Goal: Transaction & Acquisition: Purchase product/service

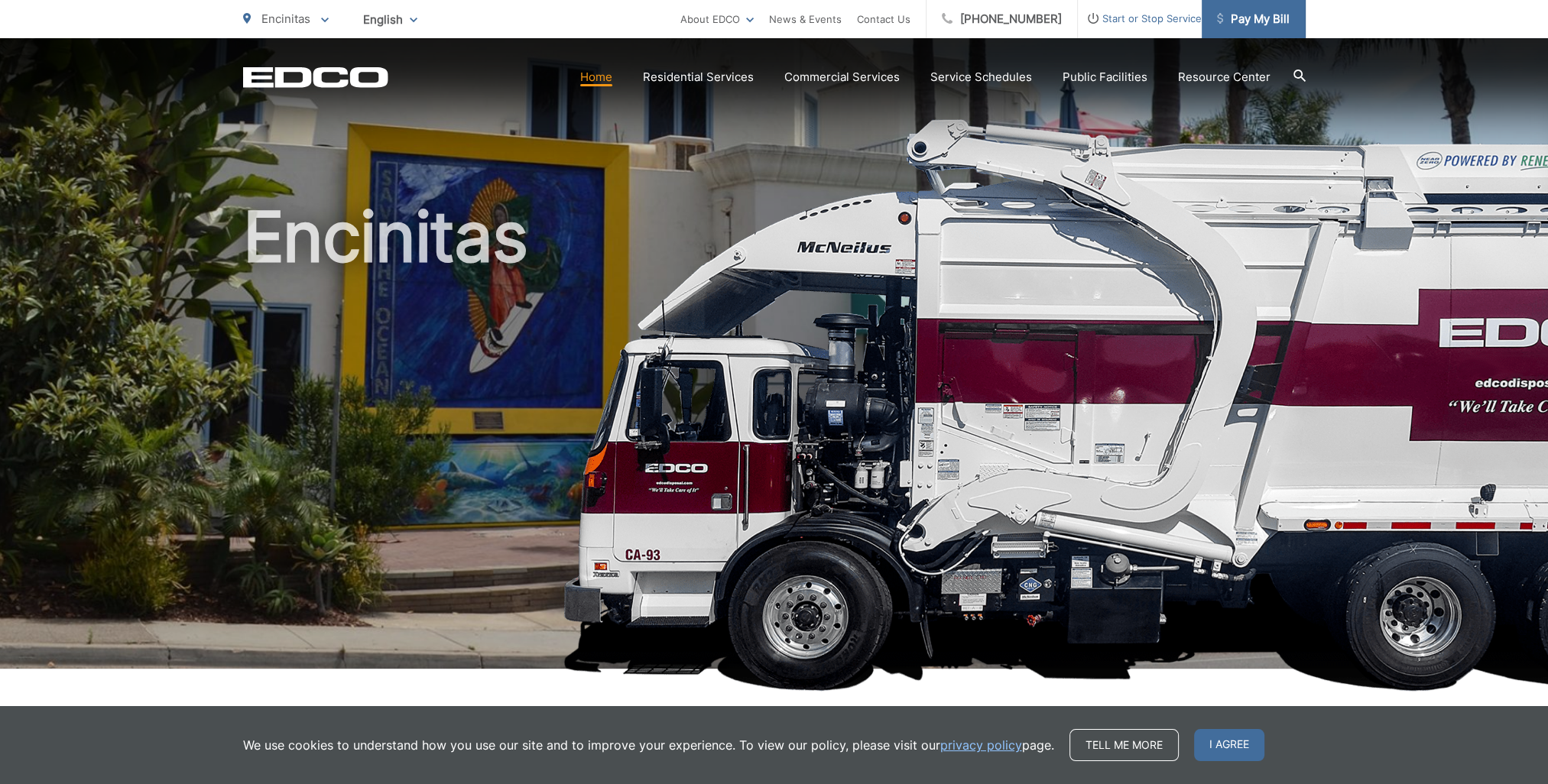
click at [1282, 24] on span "Pay My Bill" at bounding box center [1252, 19] width 72 height 18
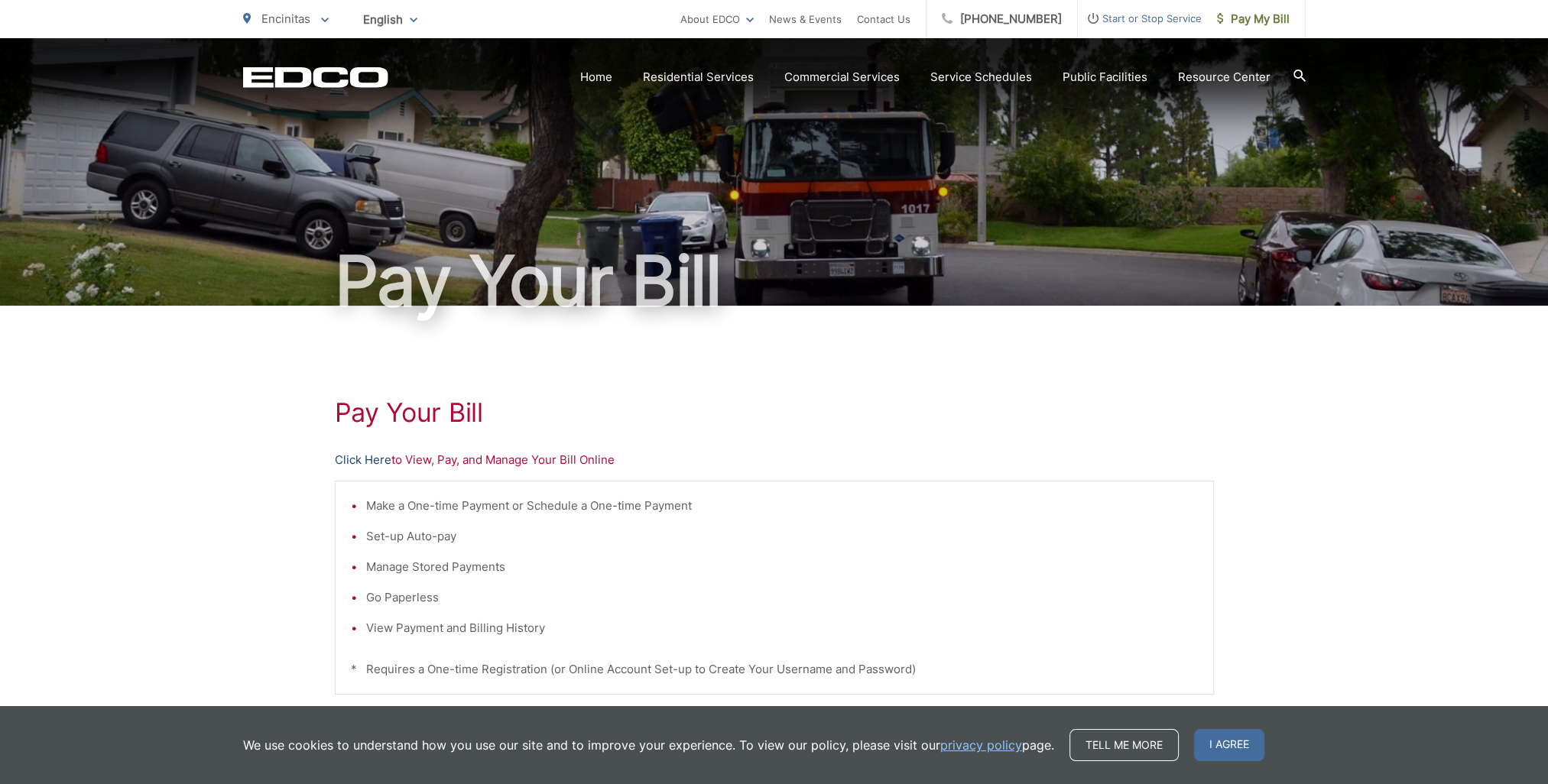
click at [373, 456] on link "Click Here" at bounding box center [363, 460] width 57 height 18
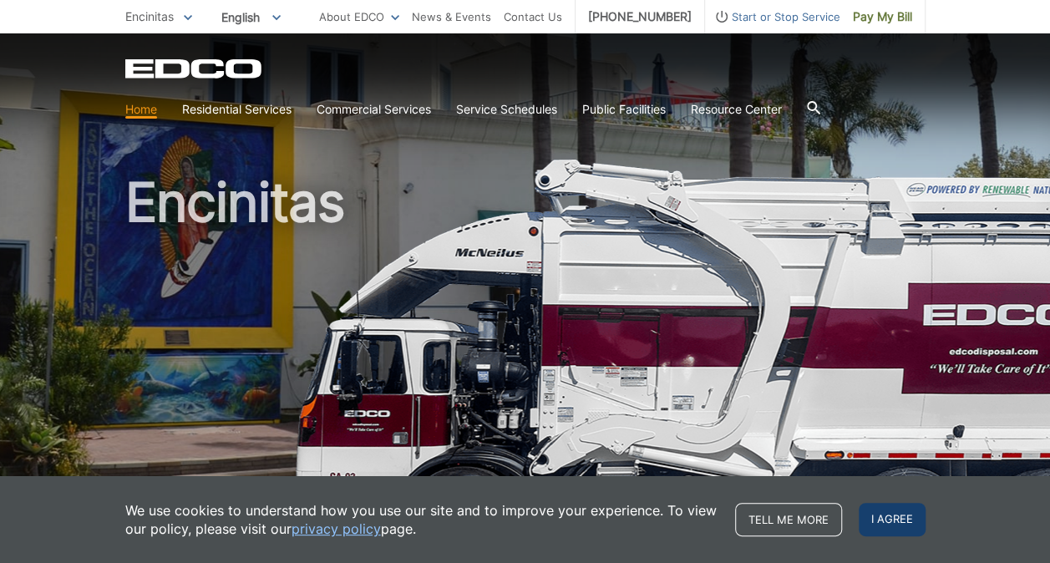
click at [907, 516] on span "I agree" at bounding box center [892, 519] width 67 height 33
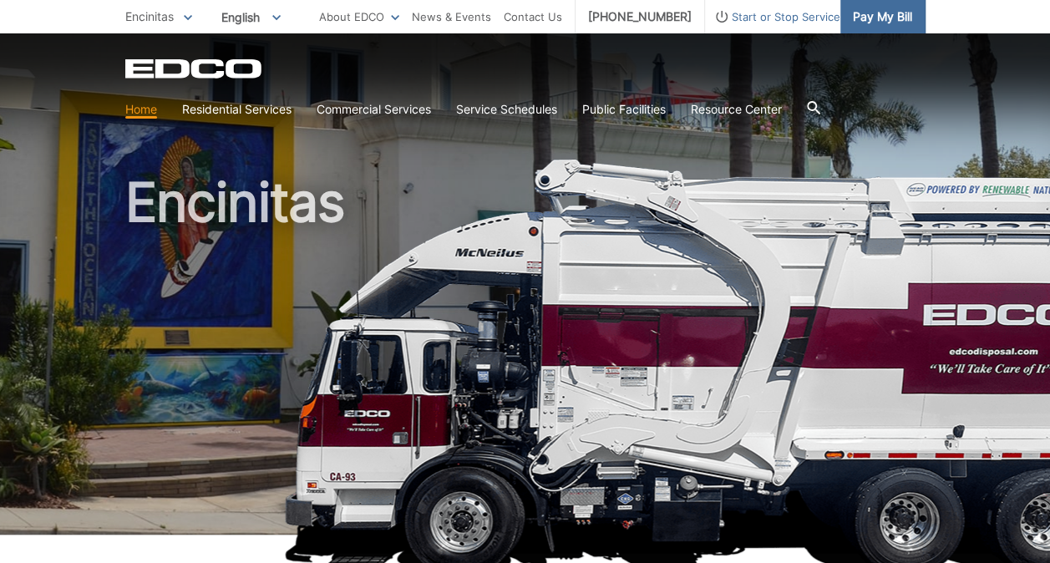
click at [891, 20] on span "Pay My Bill" at bounding box center [882, 17] width 59 height 18
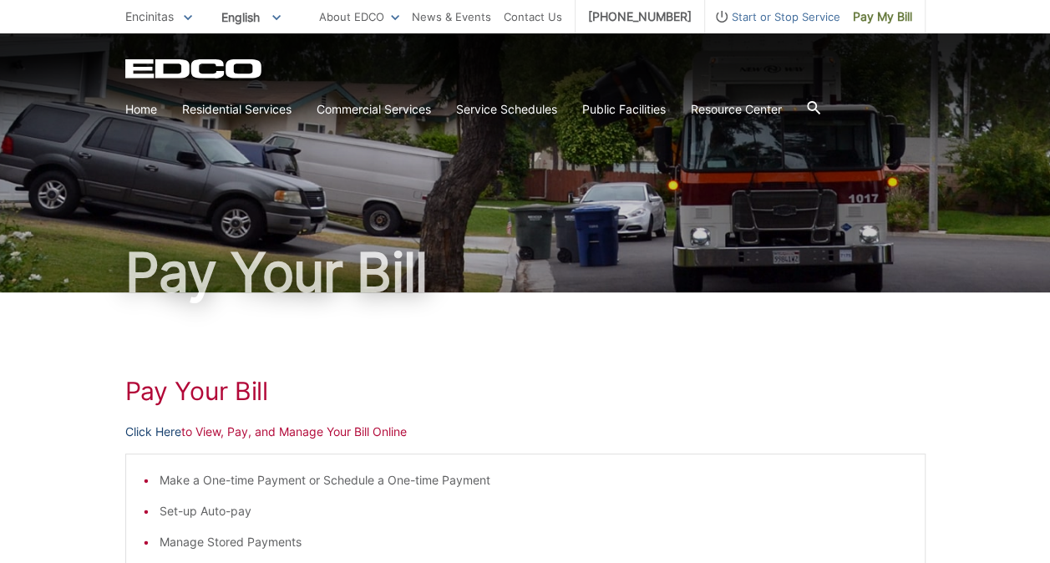
click at [147, 432] on link "Click Here" at bounding box center [153, 432] width 56 height 18
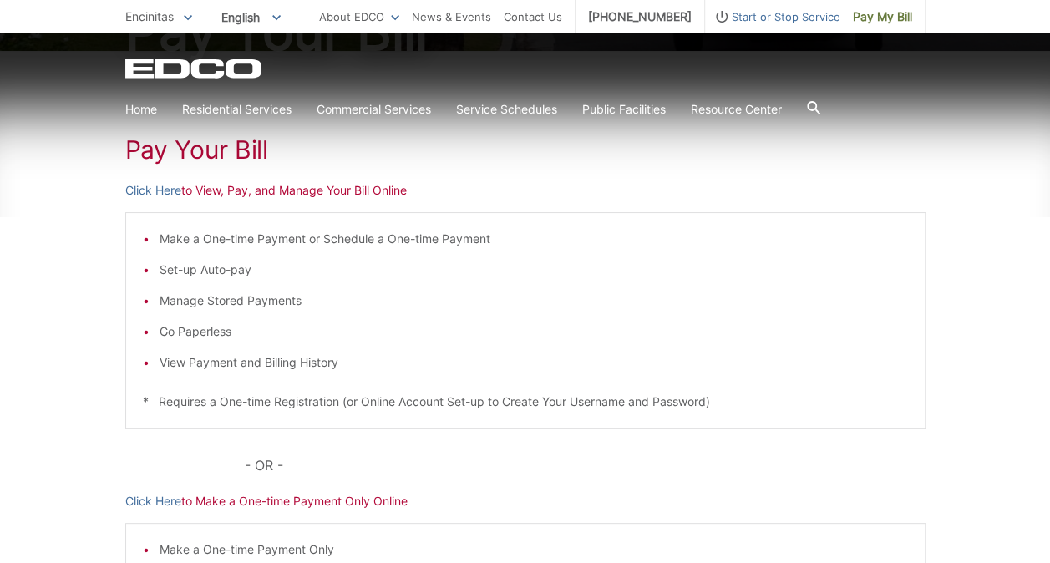
scroll to position [257, 0]
